Goal: Task Accomplishment & Management: Use online tool/utility

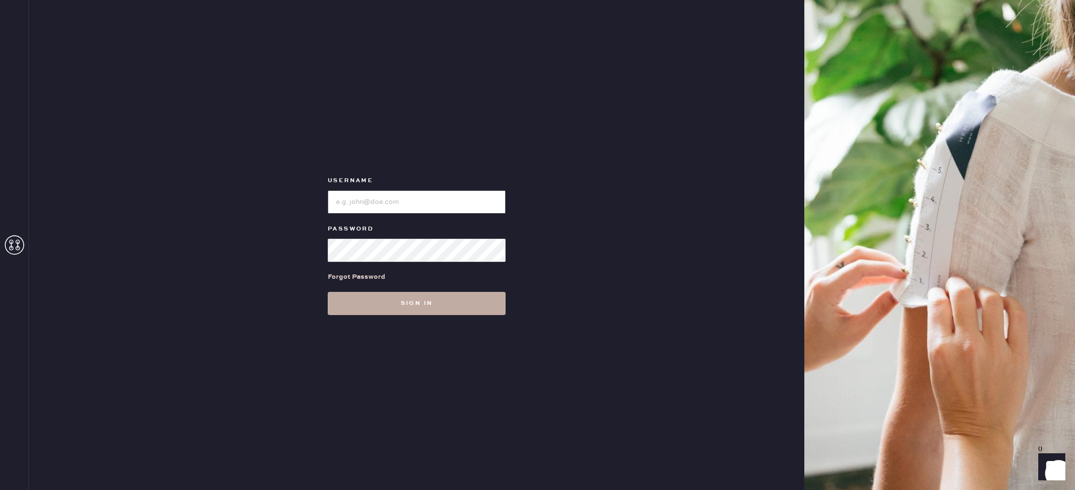
type input "reformationgeorgetown"
click at [442, 304] on button "Sign in" at bounding box center [417, 303] width 178 height 23
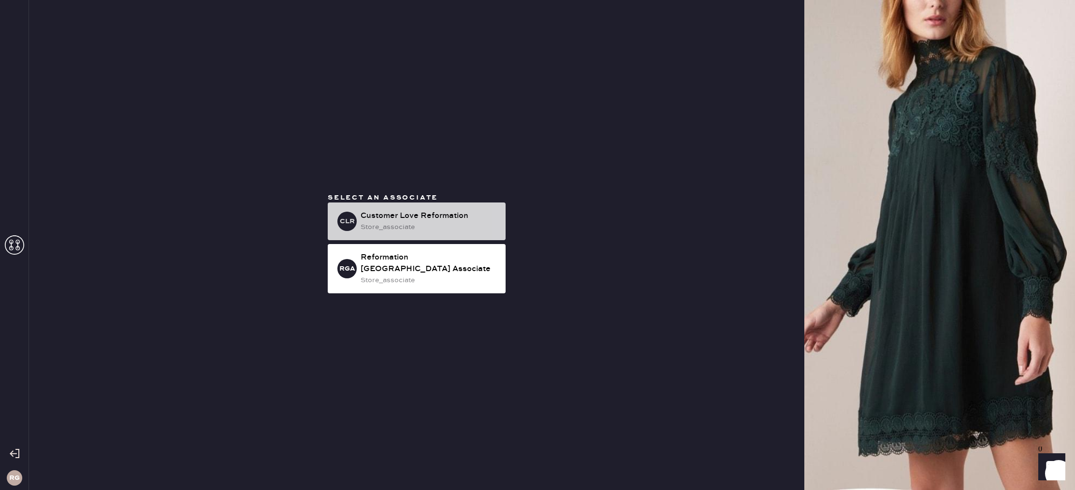
click at [427, 222] on div "Customer Love Reformation" at bounding box center [429, 216] width 137 height 12
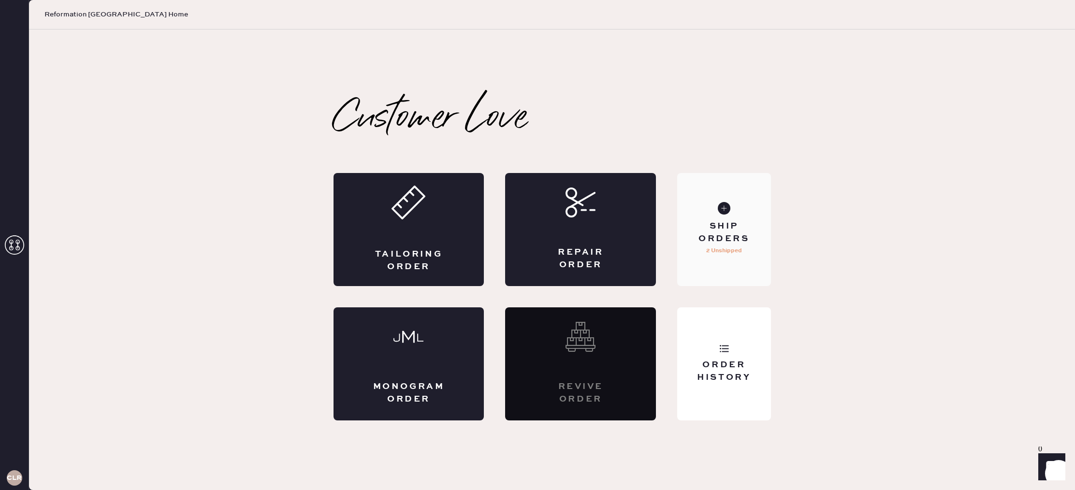
click at [705, 229] on div "Ship Orders" at bounding box center [724, 232] width 78 height 24
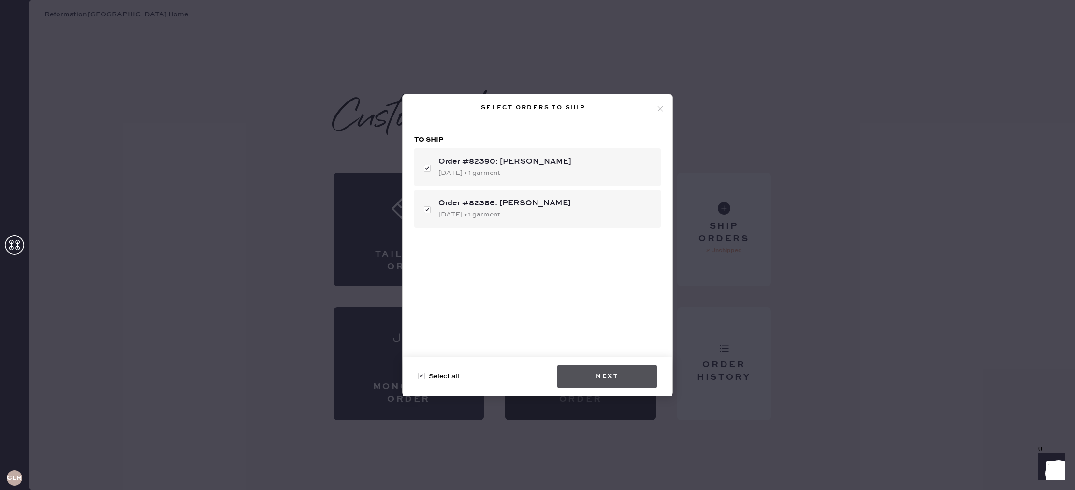
click at [610, 379] on button "Next" at bounding box center [607, 376] width 100 height 23
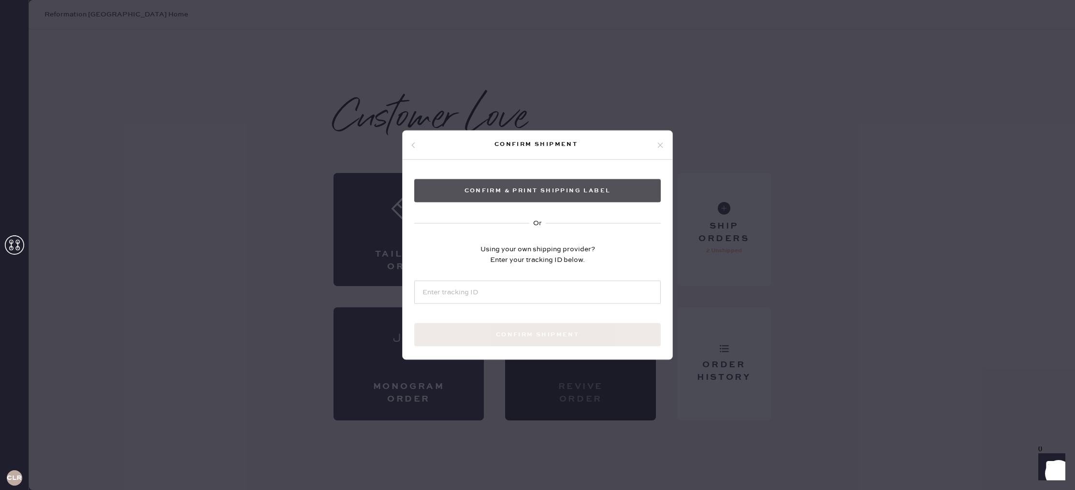
click at [519, 183] on button "Confirm & Print shipping label" at bounding box center [537, 190] width 246 height 23
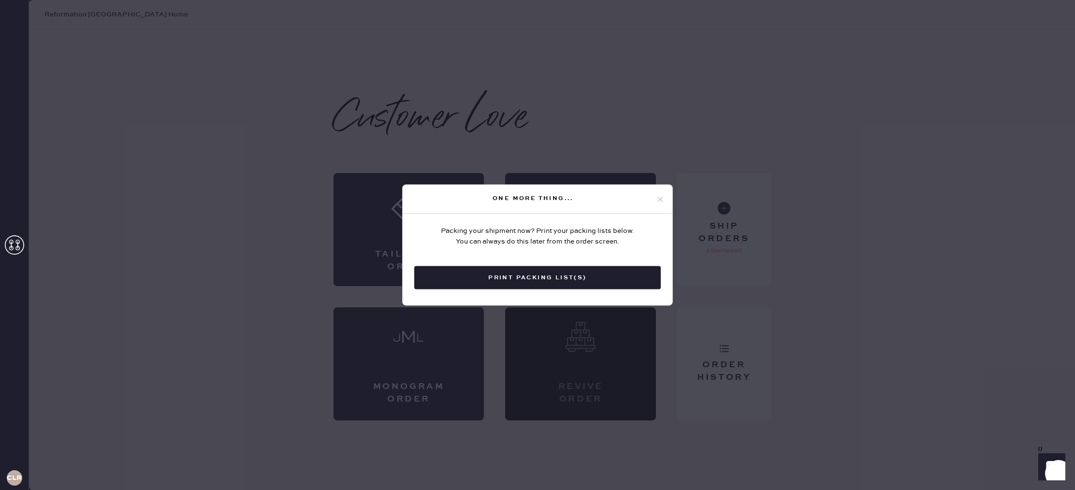
click at [600, 280] on button "Print Packing List(s)" at bounding box center [537, 277] width 246 height 23
